Goal: Information Seeking & Learning: Learn about a topic

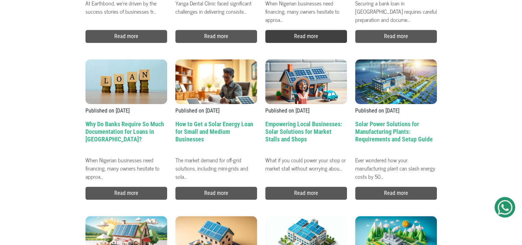
scroll to position [643, 0]
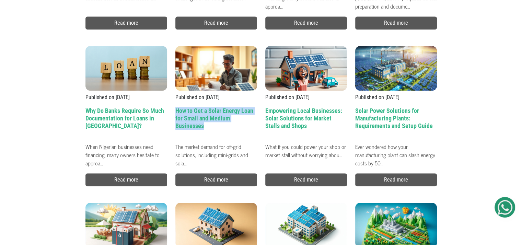
drag, startPoint x: 174, startPoint y: 106, endPoint x: 203, endPoint y: 128, distance: 36.3
click at [203, 128] on div "Published on [DATE] How to Get a Solar Energy Loan for Small and Medium Busines…" at bounding box center [216, 107] width 90 height 157
copy h2 "How to Get a Solar Energy Loan for Small and Medium Businesses"
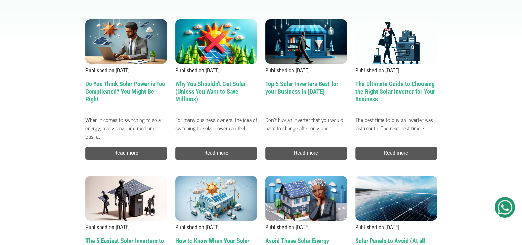
scroll to position [200, 0]
